Goal: Information Seeking & Learning: Check status

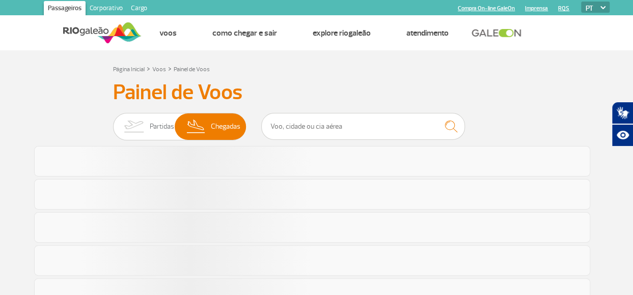
click at [153, 132] on span "Partidas" at bounding box center [162, 126] width 24 height 26
click at [113, 122] on input "Partidas Chegadas" at bounding box center [113, 122] width 0 height 0
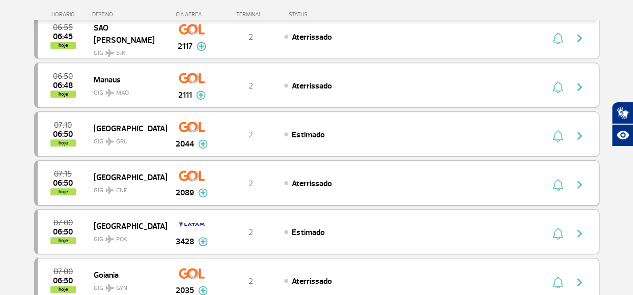
scroll to position [458, 0]
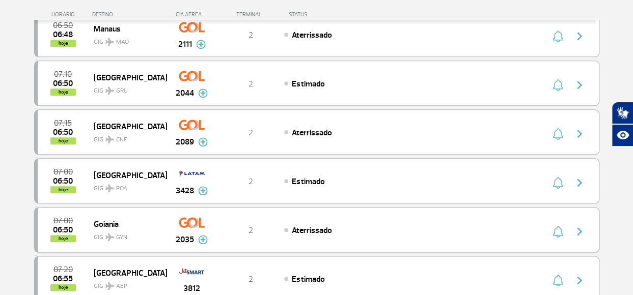
click at [580, 227] on img "button" at bounding box center [579, 231] width 12 height 12
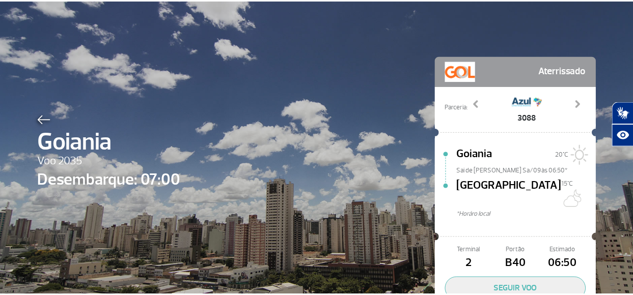
scroll to position [51, 0]
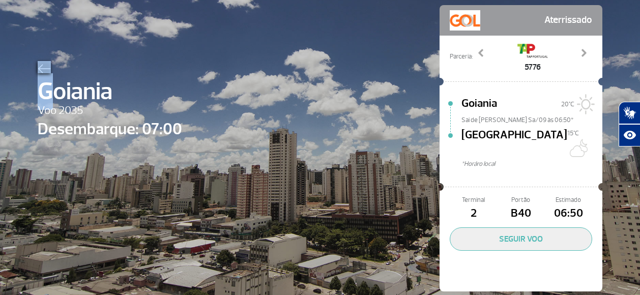
click at [48, 73] on div "Goiania Voo 2035 Desembarque: 07:00" at bounding box center [110, 163] width 145 height 205
click at [38, 67] on img at bounding box center [44, 68] width 13 height 9
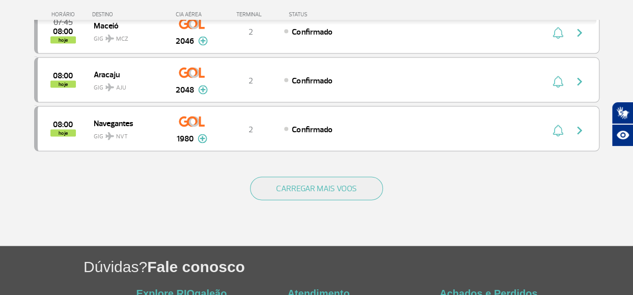
scroll to position [1018, 0]
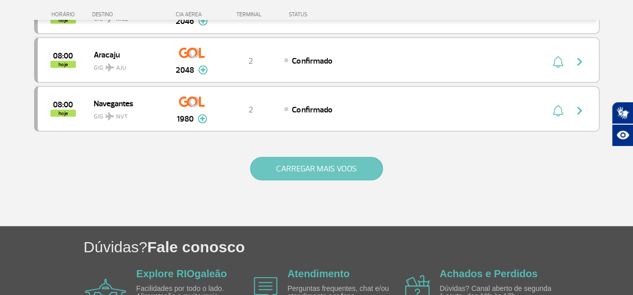
click at [294, 157] on button "CARREGAR MAIS VOOS" at bounding box center [316, 168] width 133 height 23
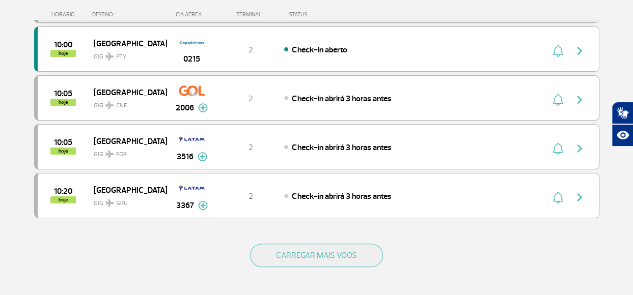
scroll to position [1934, 0]
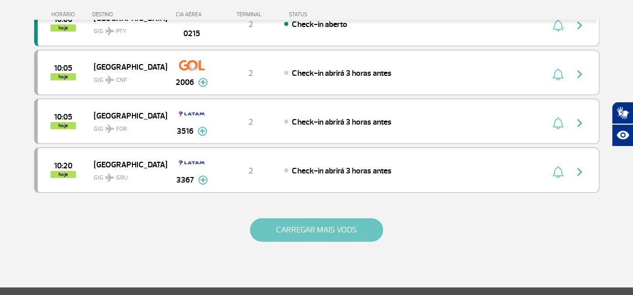
click at [289, 218] on button "CARREGAR MAIS VOOS" at bounding box center [316, 229] width 133 height 23
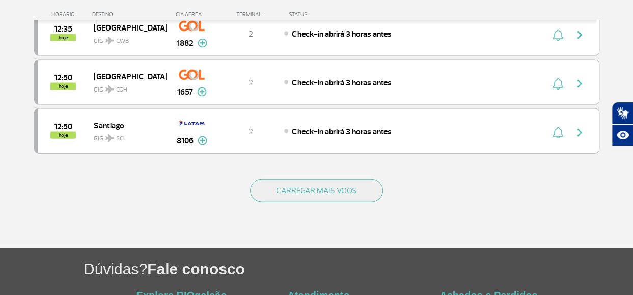
scroll to position [2952, 0]
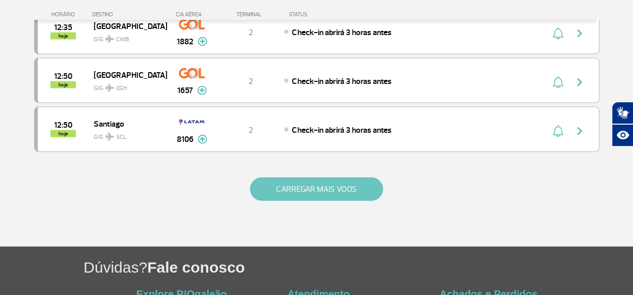
click at [326, 178] on button "CARREGAR MAIS VOOS" at bounding box center [316, 189] width 133 height 23
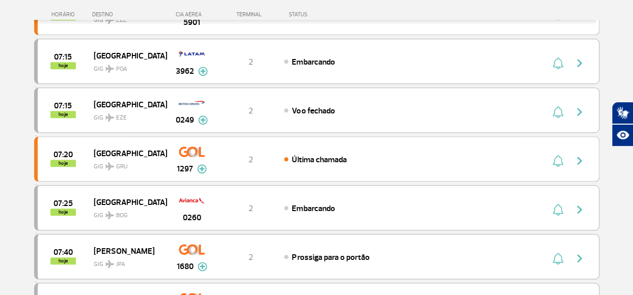
scroll to position [356, 0]
